Goal: Task Accomplishment & Management: Complete application form

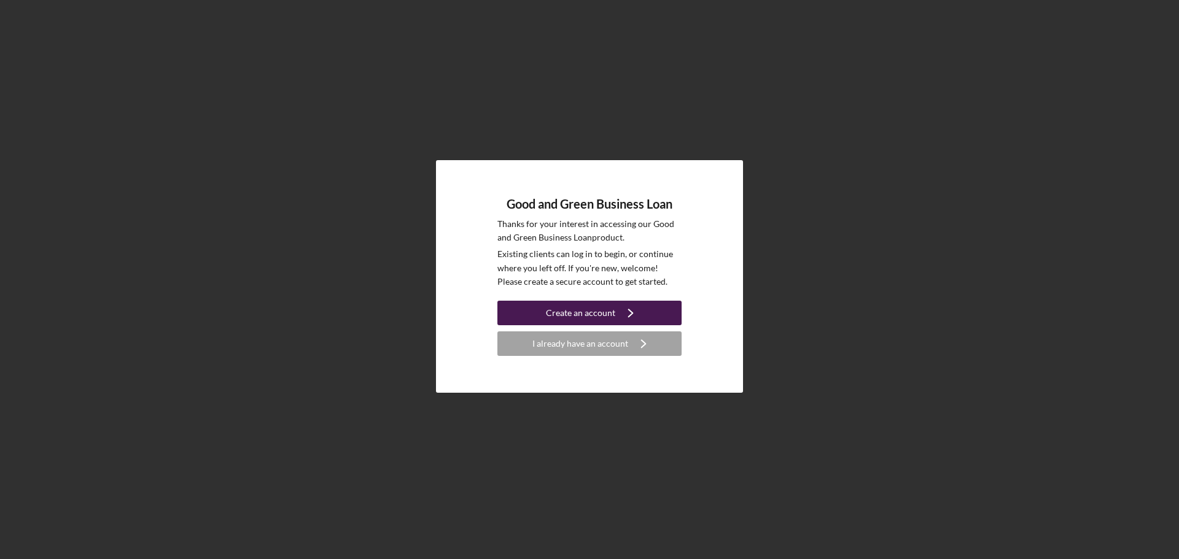
click at [604, 313] on div "Create an account" at bounding box center [580, 313] width 69 height 25
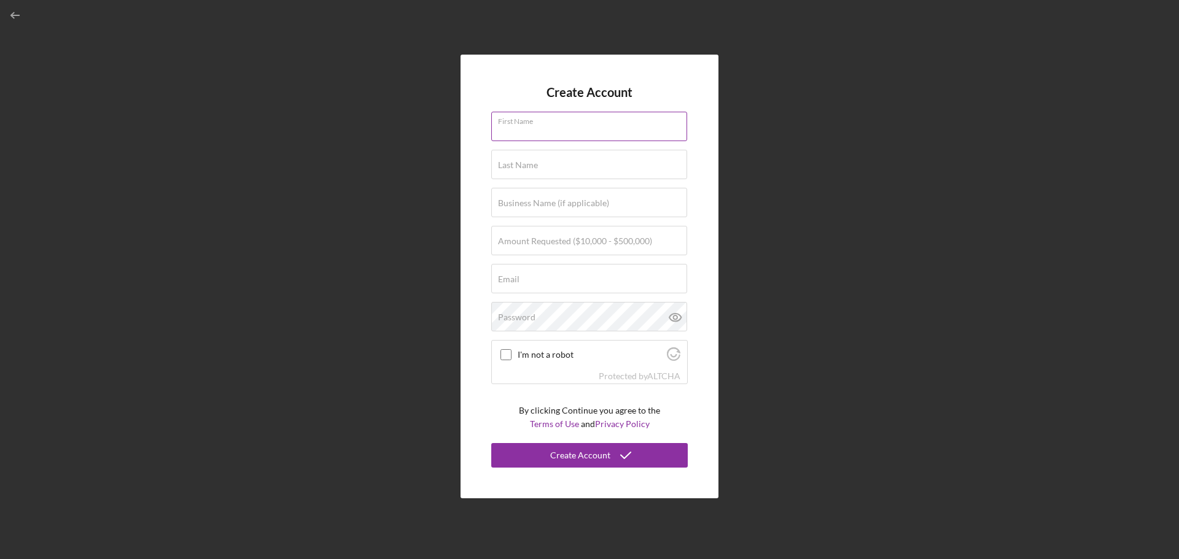
click at [548, 131] on input "First Name" at bounding box center [589, 126] width 196 height 29
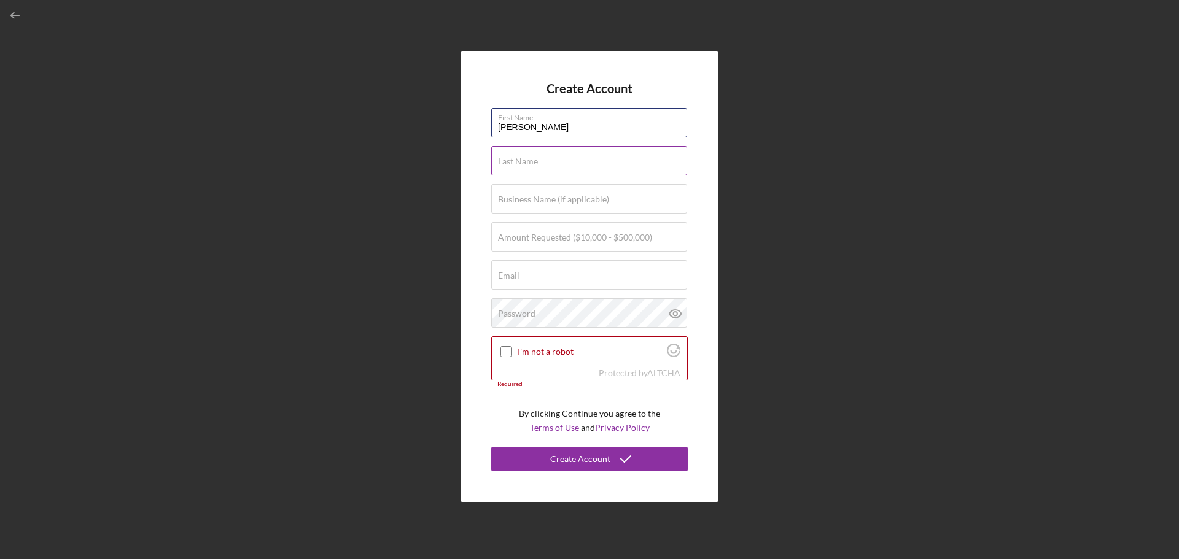
type input "Christopher"
click at [522, 155] on div "Last Name Required" at bounding box center [589, 161] width 196 height 31
type input "Shields"
click at [508, 197] on label "Business Name (if applicable)" at bounding box center [553, 200] width 111 height 10
click at [508, 197] on input "Business Name (if applicable)" at bounding box center [589, 198] width 196 height 29
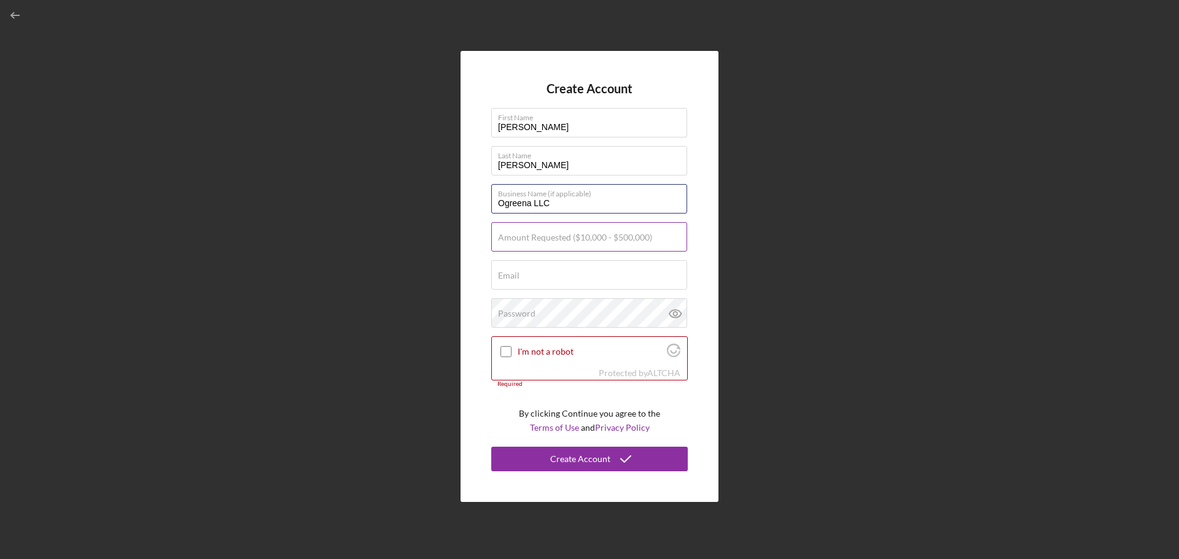
type input "Ogreena LLC"
click at [592, 237] on label "Amount Requested ($10,000 - $500,000)" at bounding box center [575, 238] width 154 height 10
click at [592, 237] on input "Amount Requested ($10,000 - $500,000)" at bounding box center [589, 236] width 196 height 29
type input "$250,000"
click at [593, 276] on input "Email" at bounding box center [589, 274] width 196 height 29
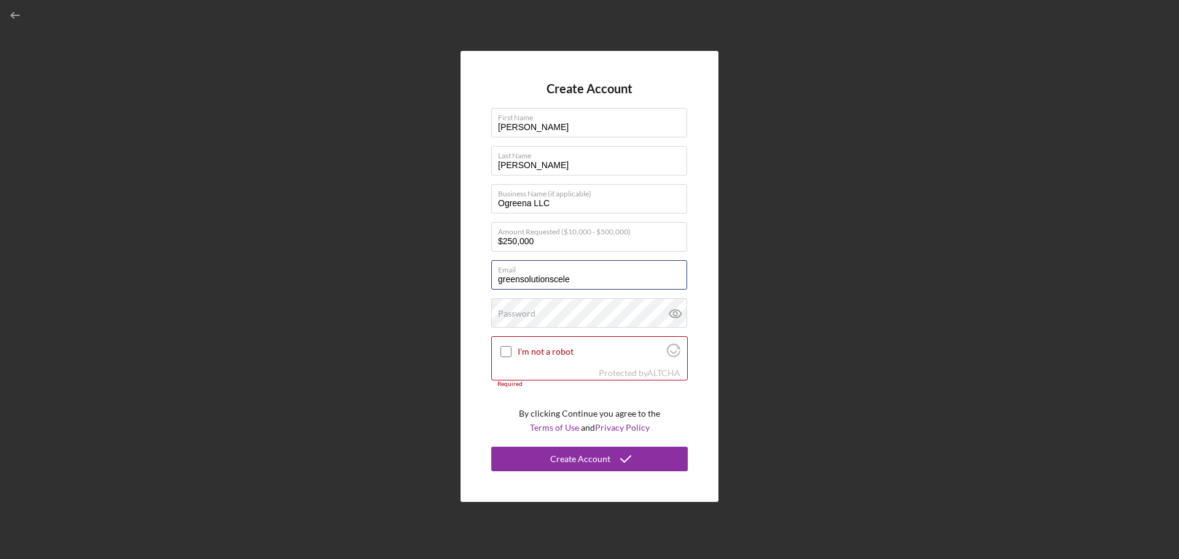
type input "[EMAIL_ADDRESS][DOMAIN_NAME]"
click at [625, 312] on label "Password" at bounding box center [592, 306] width 189 height 14
click at [505, 346] on input "I'm not a robot" at bounding box center [505, 351] width 11 height 11
checkbox input "true"
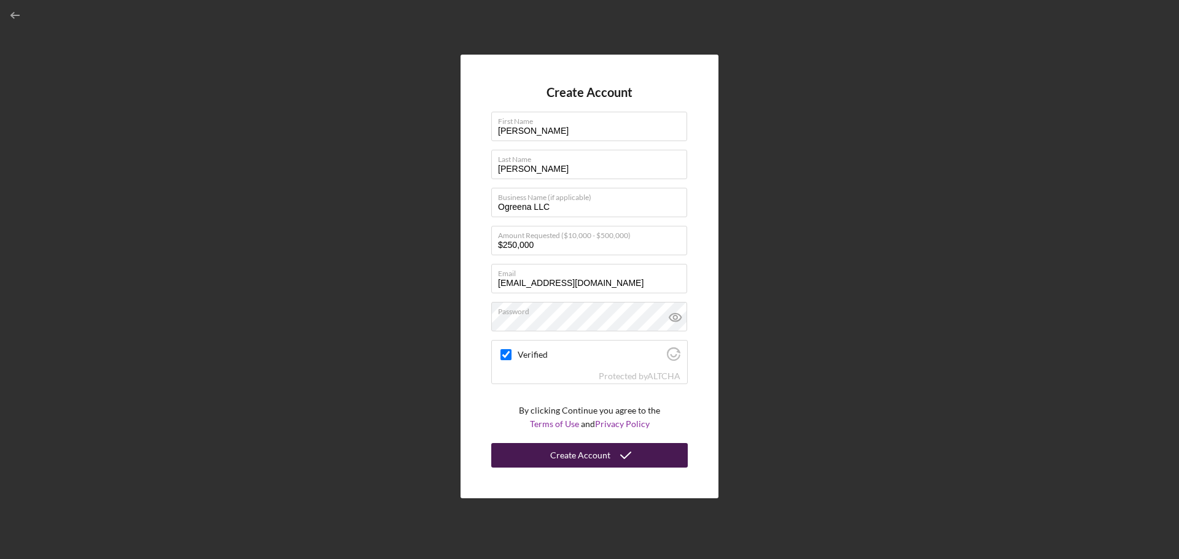
click at [596, 452] on div "Create Account" at bounding box center [580, 455] width 60 height 25
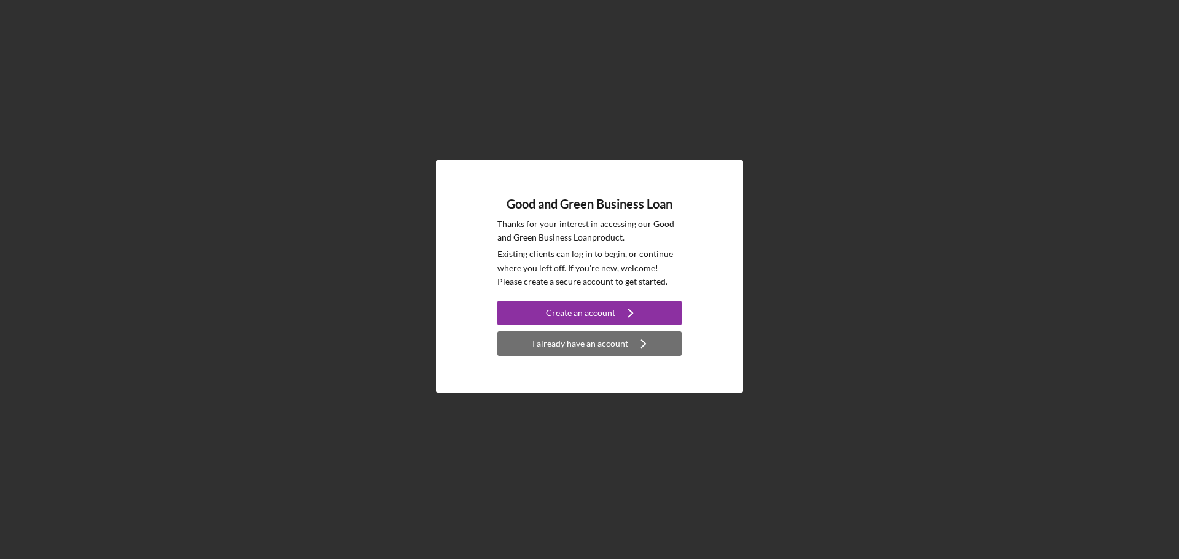
click at [597, 344] on div "I already have an account" at bounding box center [580, 343] width 96 height 25
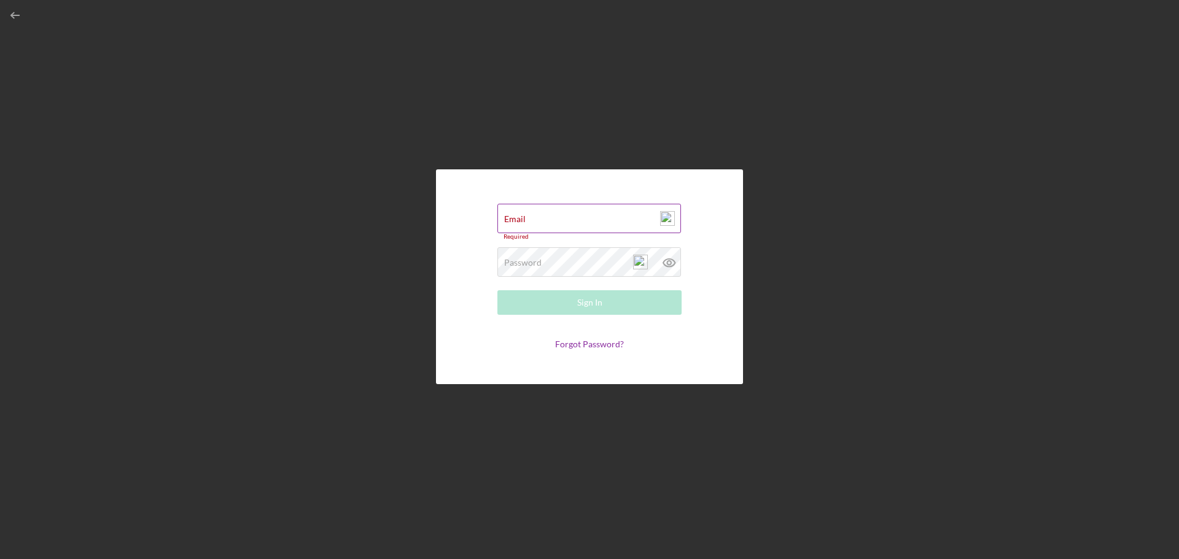
click at [559, 218] on div "Email Required" at bounding box center [589, 222] width 184 height 37
click at [559, 218] on input "Email" at bounding box center [589, 218] width 184 height 29
type input "[EMAIL_ADDRESS][DOMAIN_NAME]"
click at [597, 258] on div "Password Required" at bounding box center [589, 259] width 184 height 31
click at [594, 338] on form "Email greensolutionscelebration@gmail.com Password Required Sign In Forgot Pass…" at bounding box center [590, 276] width 246 height 153
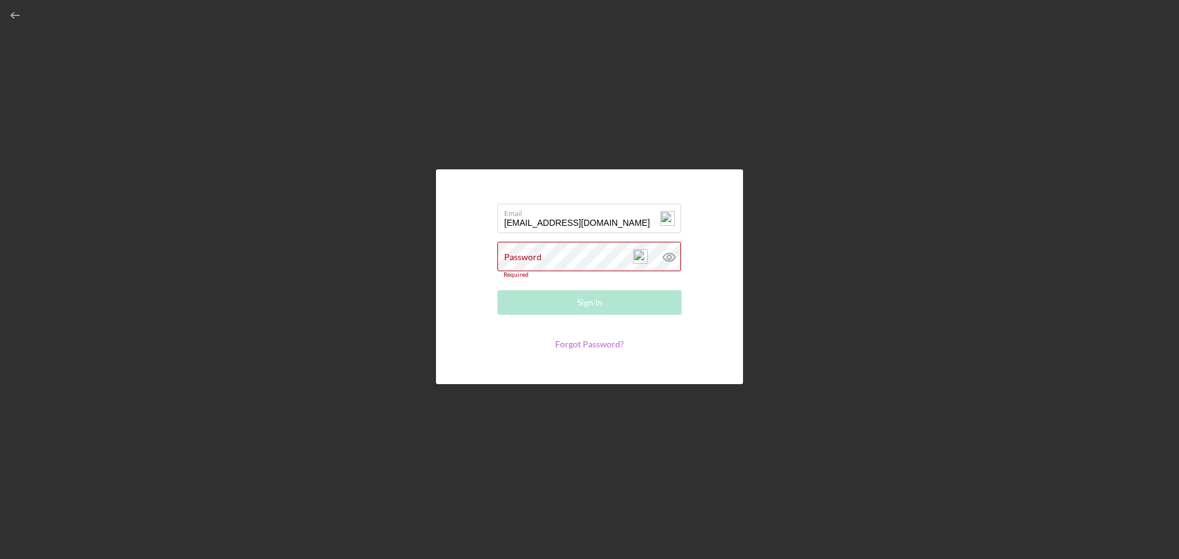
click at [592, 346] on link "Forgot Password?" at bounding box center [589, 344] width 69 height 10
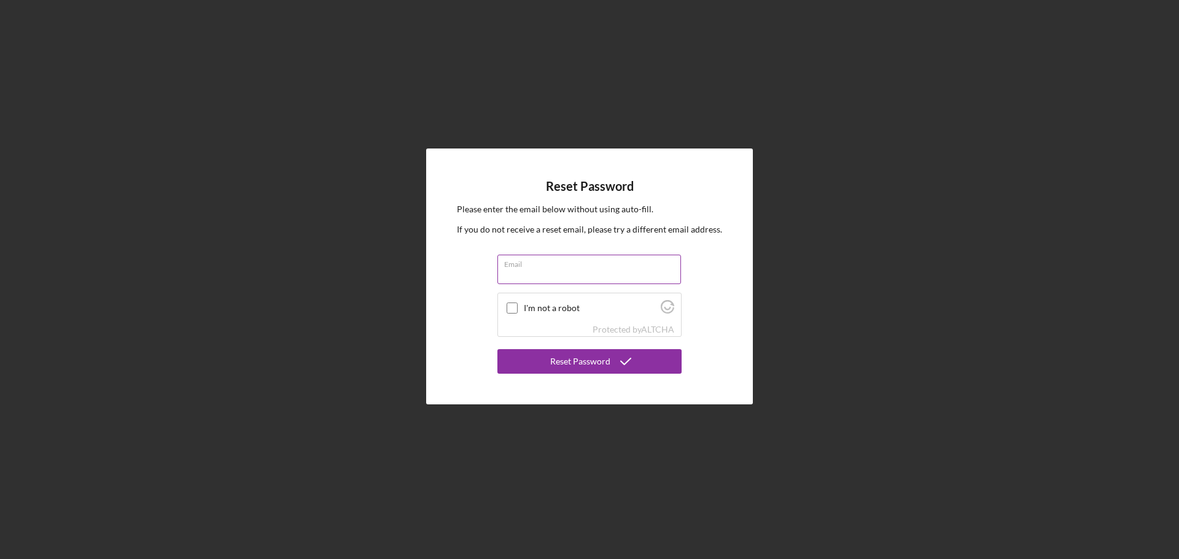
click at [535, 270] on input "Email" at bounding box center [589, 269] width 184 height 29
type input "[EMAIL_ADDRESS][DOMAIN_NAME]"
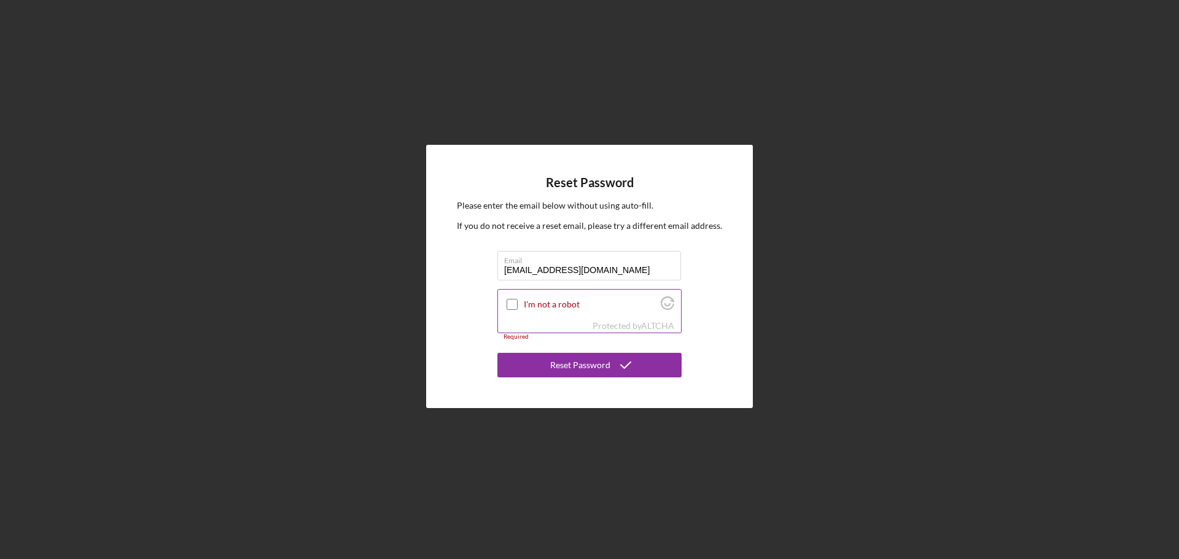
click at [507, 301] on input "I'm not a robot" at bounding box center [511, 304] width 11 height 11
checkbox input "true"
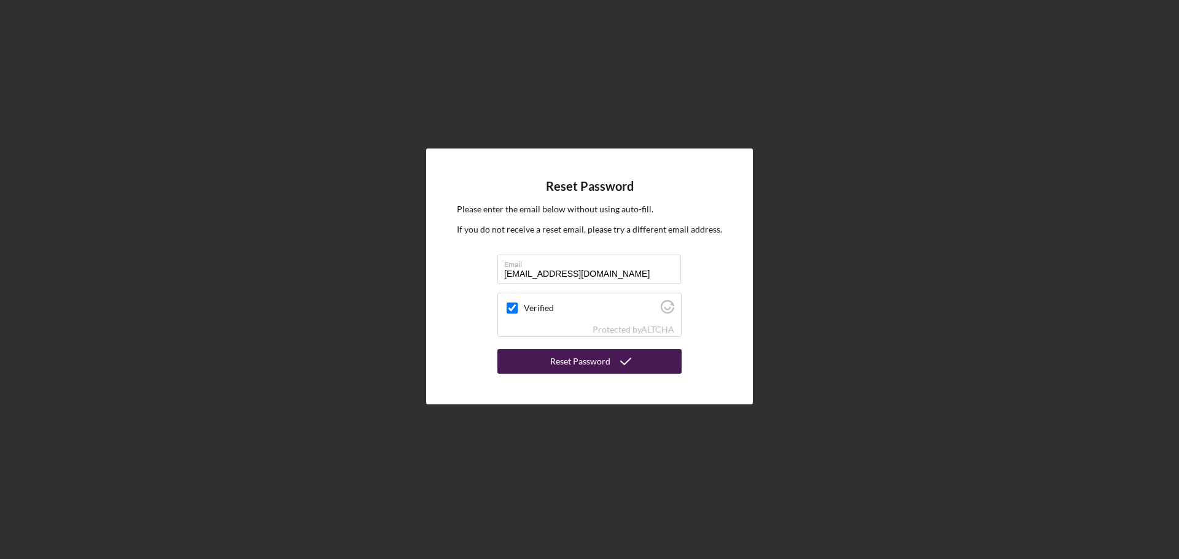
click at [574, 362] on div "Reset Password" at bounding box center [580, 361] width 60 height 25
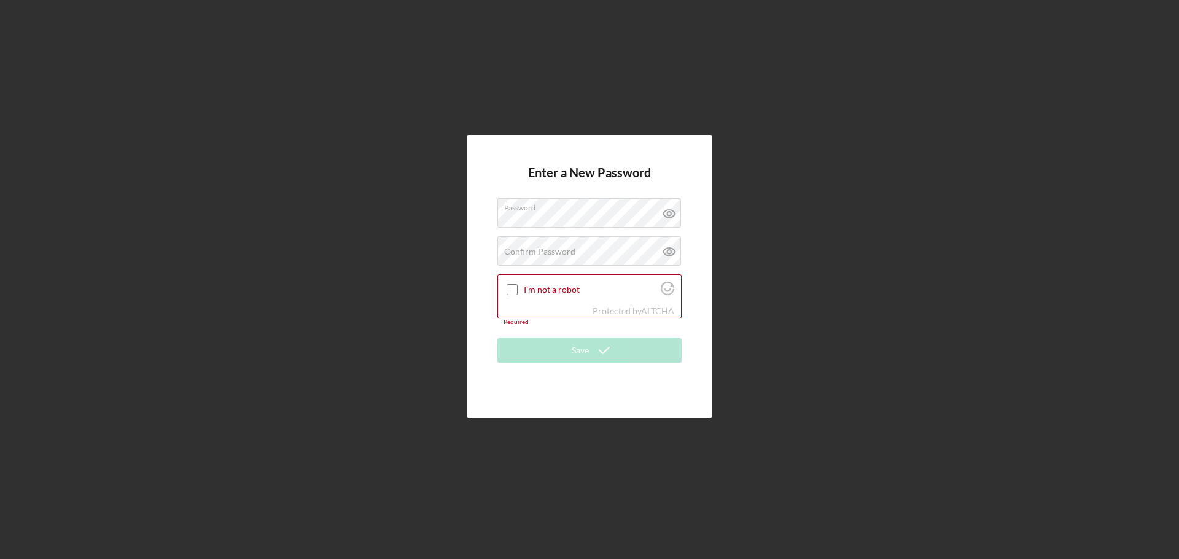
click at [481, 259] on div "Enter a New Password Password Confirm Password Passwords do not match. I'm not …" at bounding box center [590, 276] width 246 height 282
click at [551, 249] on label "Confirm Password" at bounding box center [539, 252] width 71 height 10
click at [511, 287] on input "I'm not a robot" at bounding box center [511, 289] width 11 height 11
checkbox input "true"
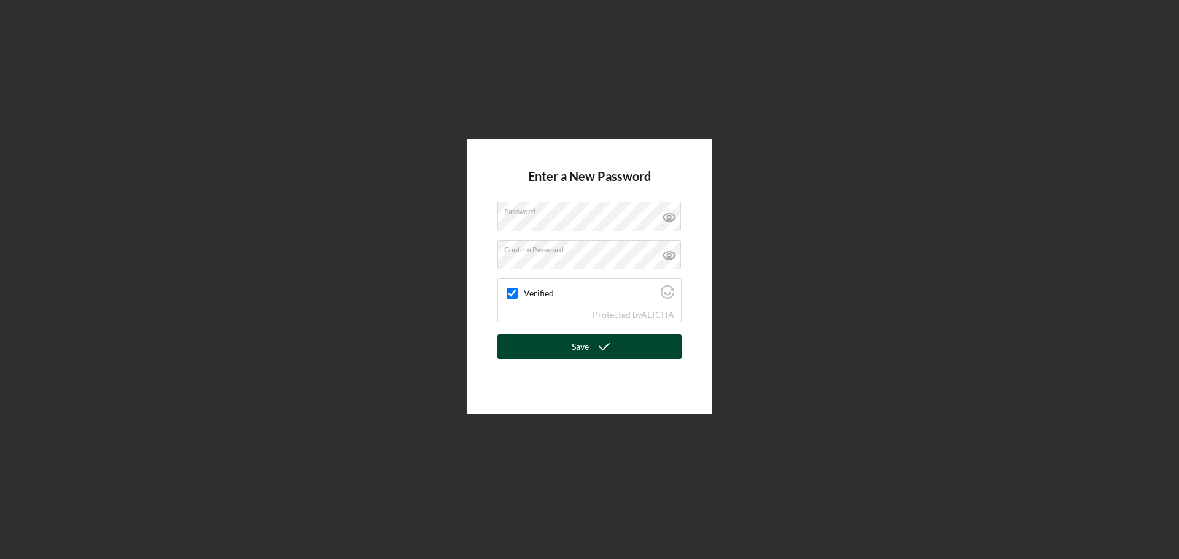
click at [592, 344] on icon "submit" at bounding box center [604, 346] width 31 height 31
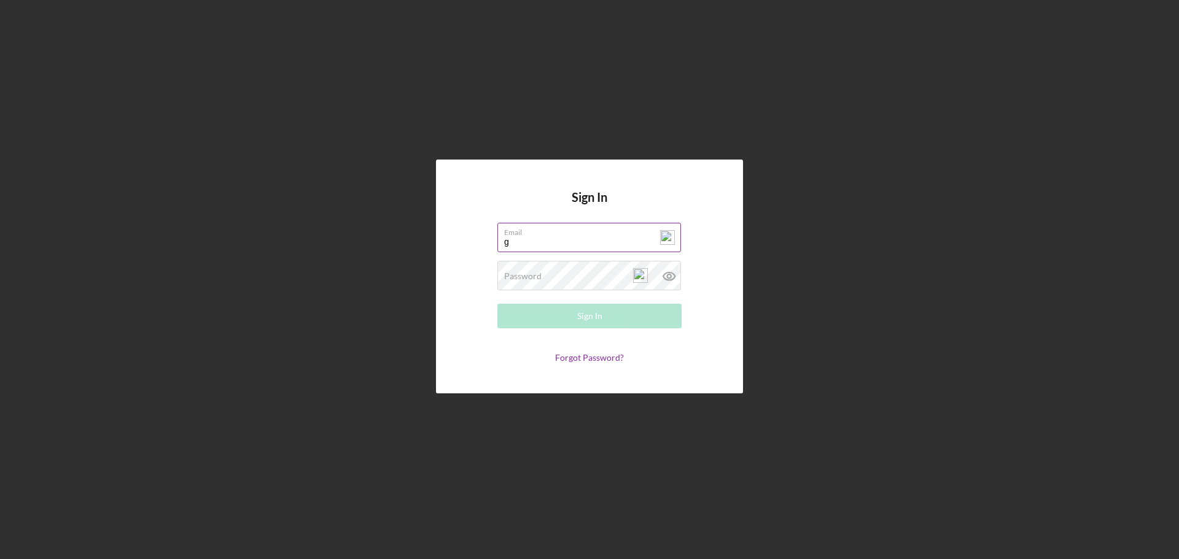
type input "[EMAIL_ADDRESS][DOMAIN_NAME]"
click at [540, 277] on label "Password" at bounding box center [522, 276] width 37 height 10
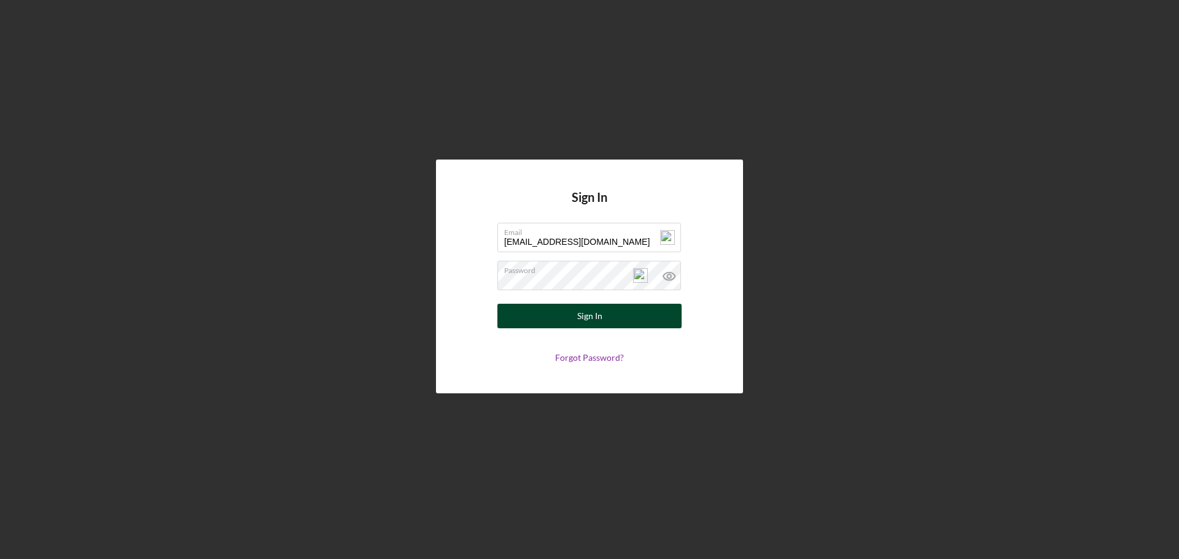
click at [570, 314] on button "Sign In" at bounding box center [589, 316] width 184 height 25
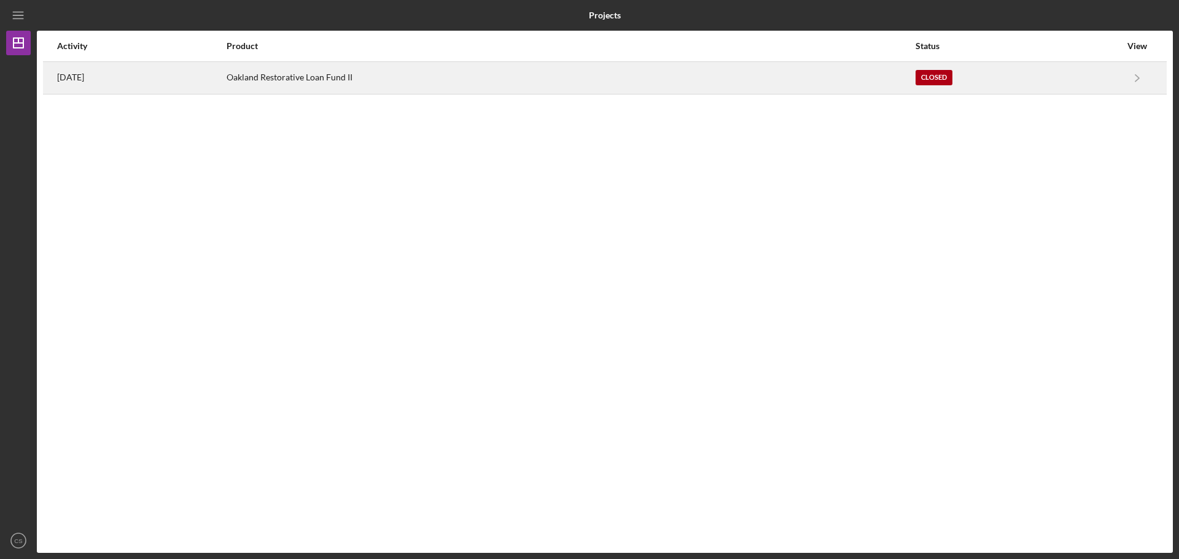
click at [411, 79] on div "Oakland Restorative Loan Fund II" at bounding box center [570, 78] width 687 height 31
click at [84, 77] on time "[DATE]" at bounding box center [70, 77] width 27 height 10
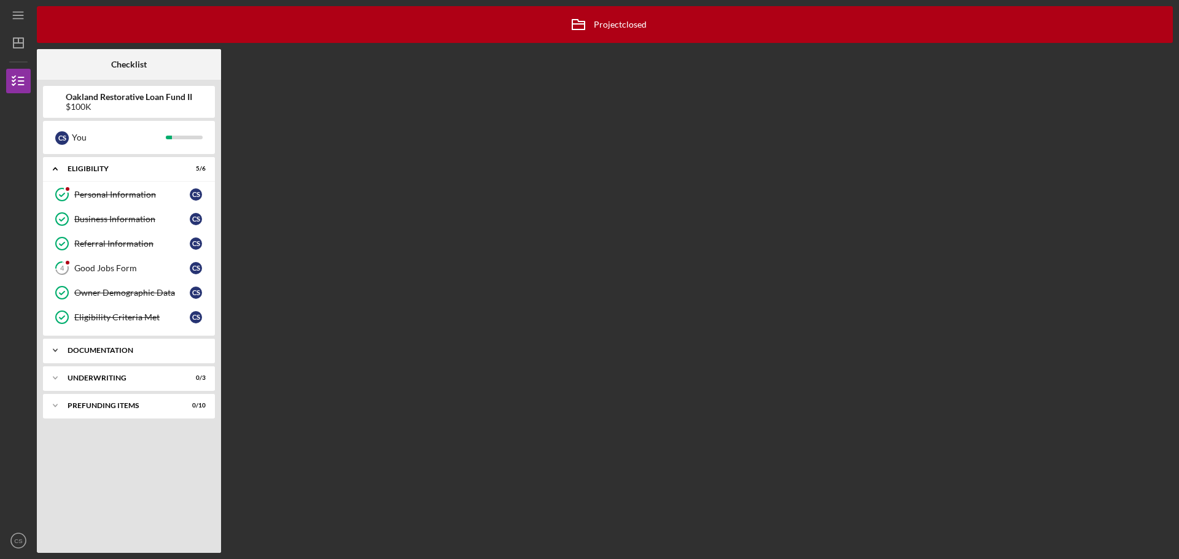
click at [110, 353] on div "Documentation" at bounding box center [134, 350] width 132 height 7
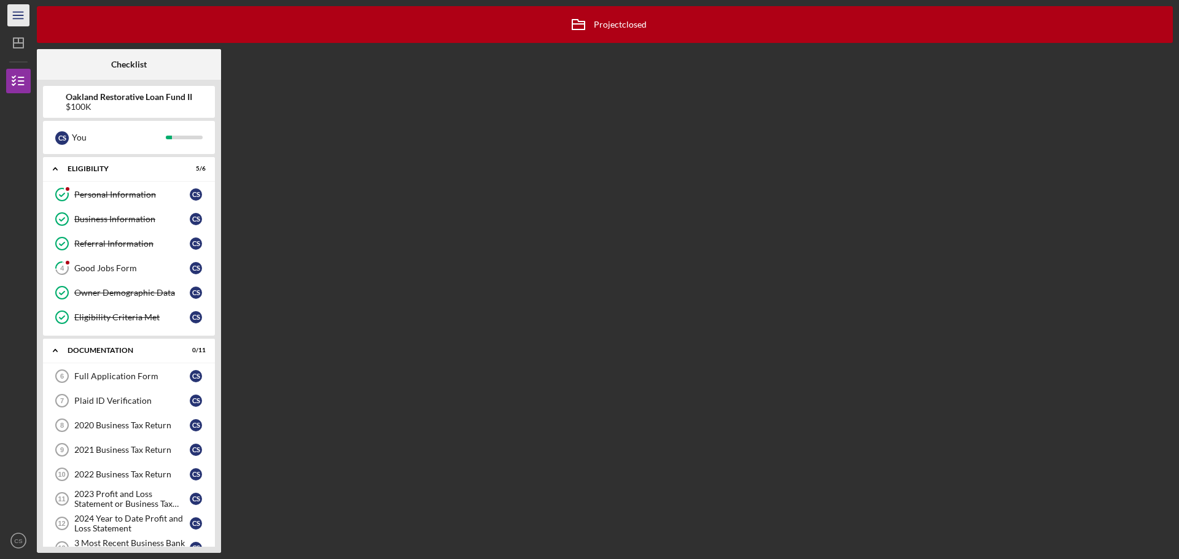
click at [23, 16] on icon "Icon/Menu" at bounding box center [19, 16] width 28 height 28
